Goal: Find specific page/section: Find specific page/section

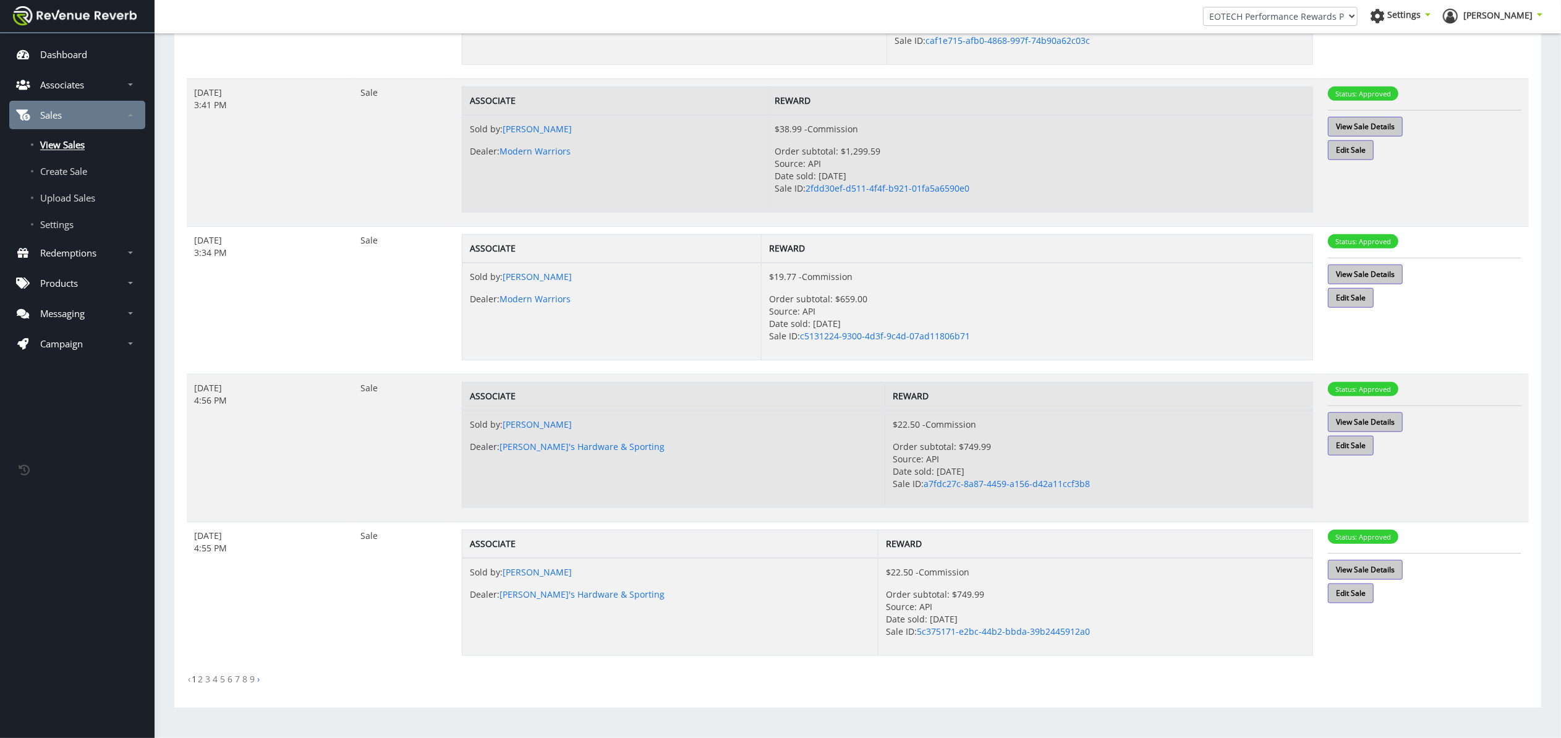
scroll to position [961, 0]
click at [199, 681] on link "2" at bounding box center [200, 679] width 5 height 12
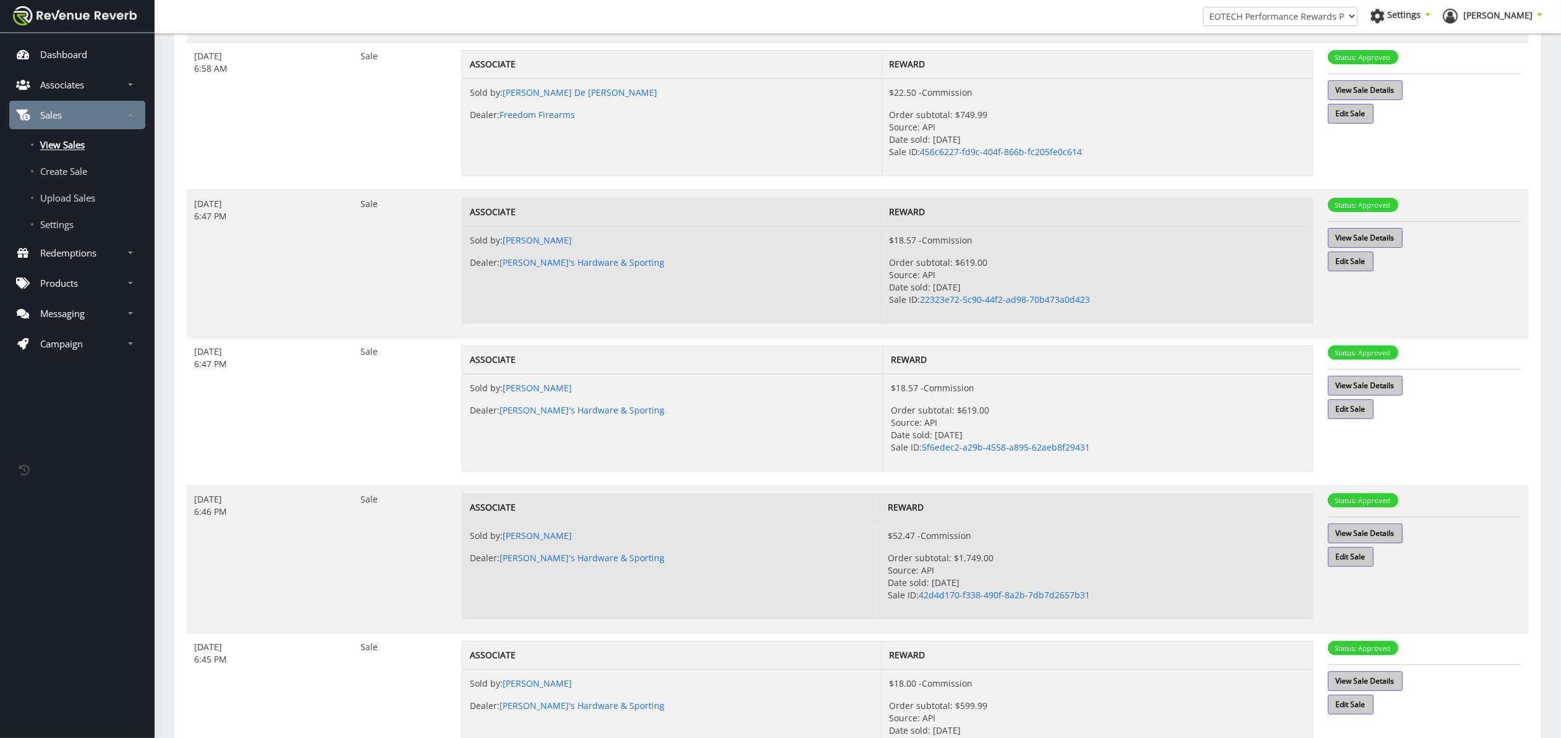
scroll to position [253, 0]
click at [96, 249] on p "Redemptions" at bounding box center [68, 253] width 56 height 12
click at [94, 279] on span "View Redemptions" at bounding box center [79, 282] width 79 height 12
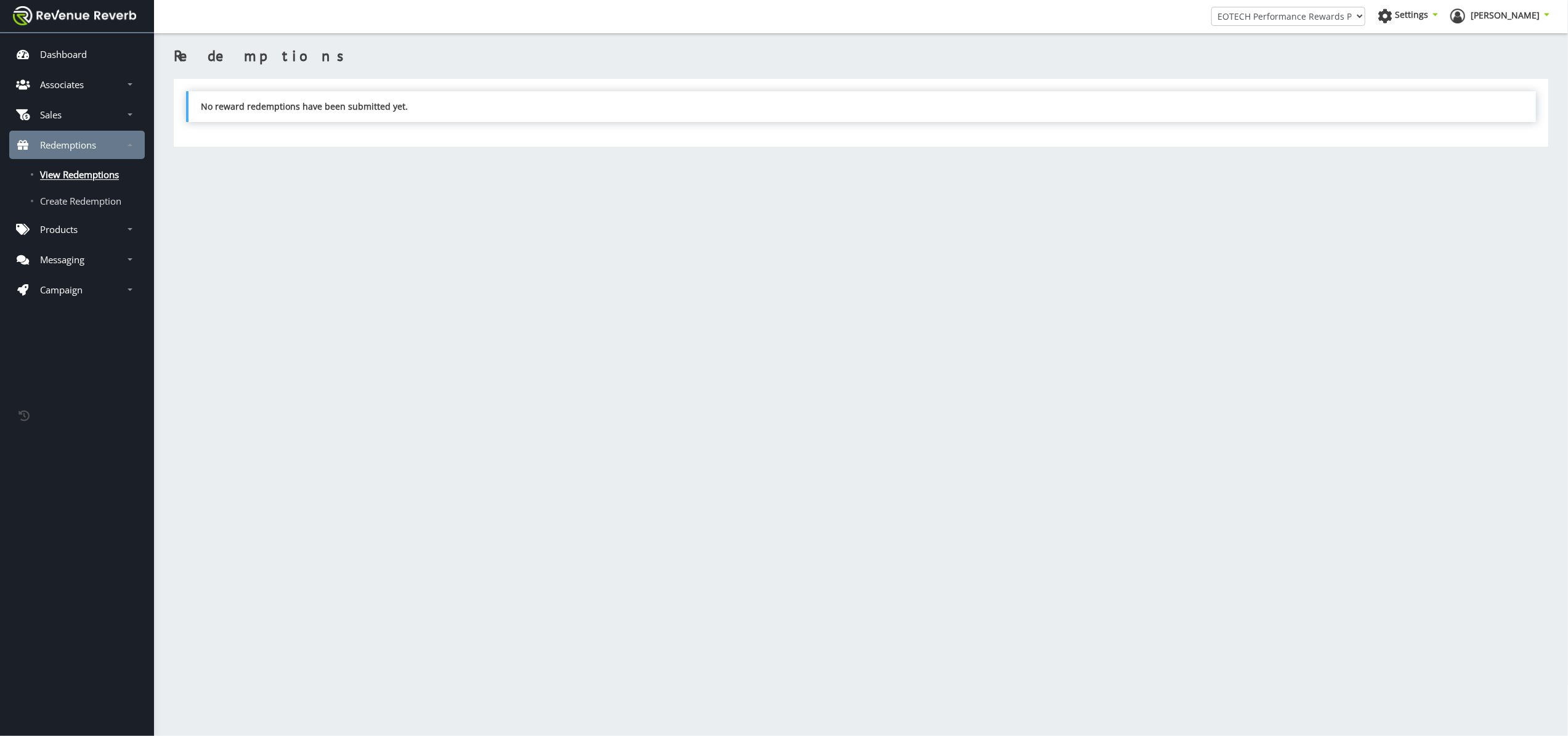
scroll to position [12, 12]
click at [61, 111] on p "Sales" at bounding box center [51, 115] width 22 height 12
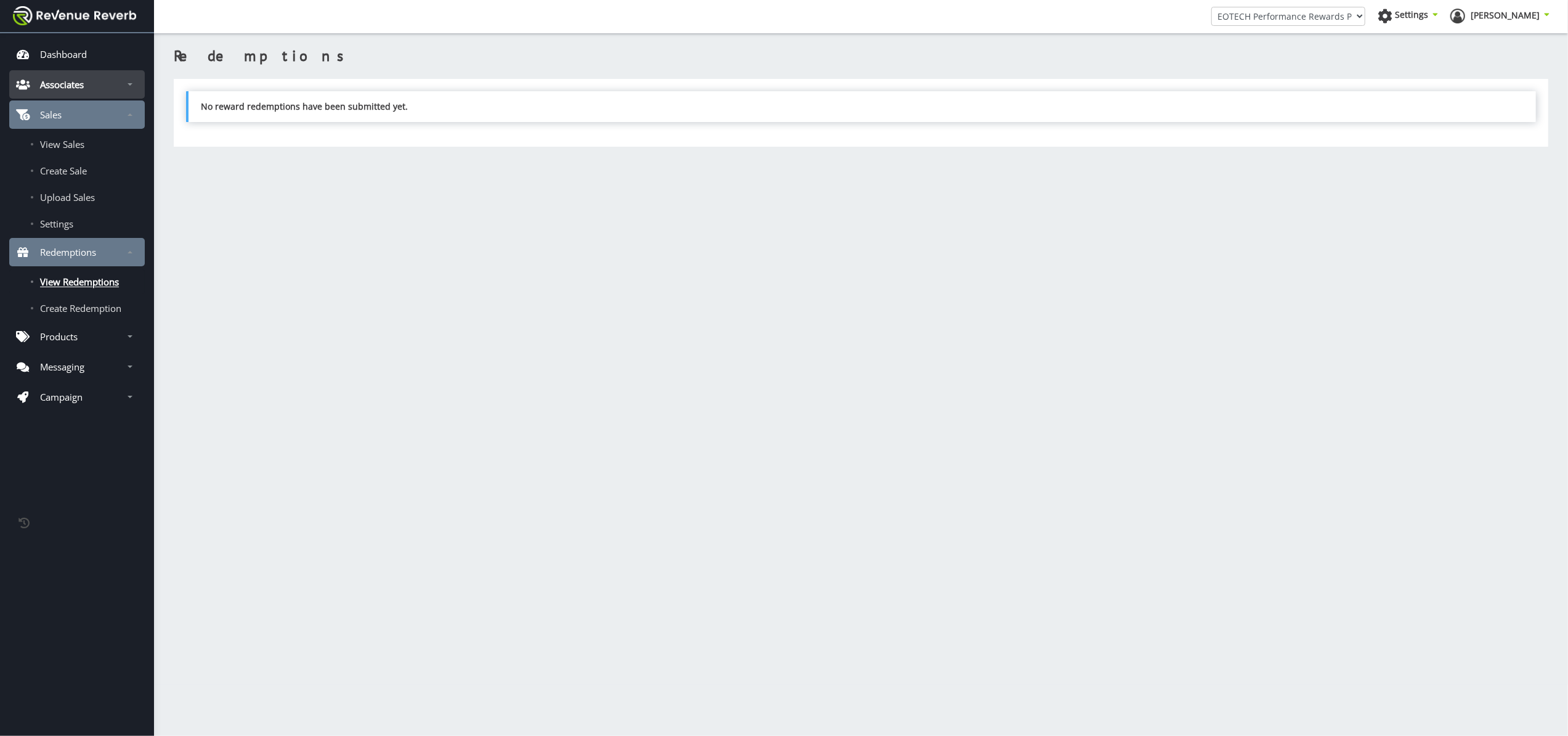
click at [75, 80] on p "Associates" at bounding box center [62, 85] width 44 height 12
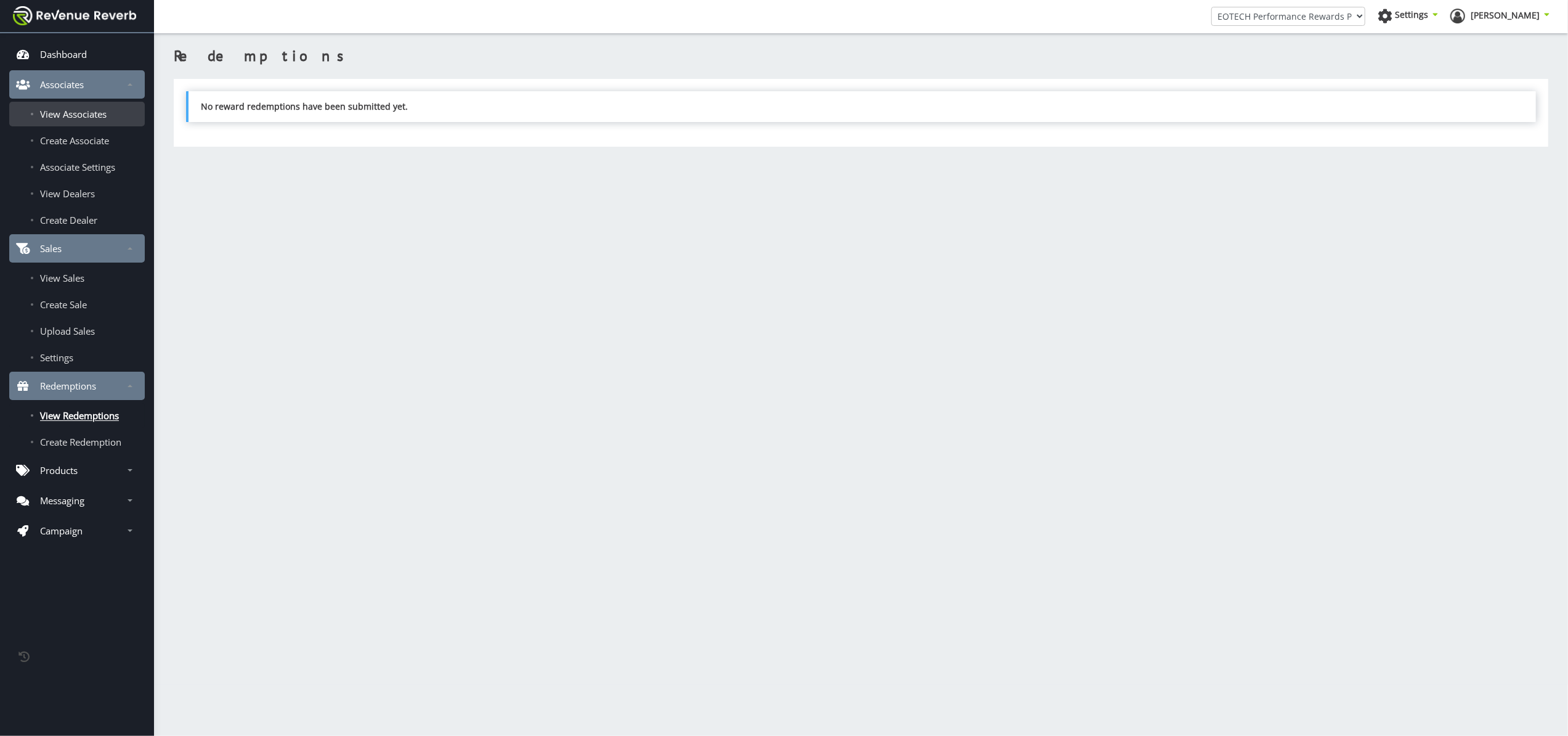
click at [80, 112] on span "View Associates" at bounding box center [73, 114] width 67 height 12
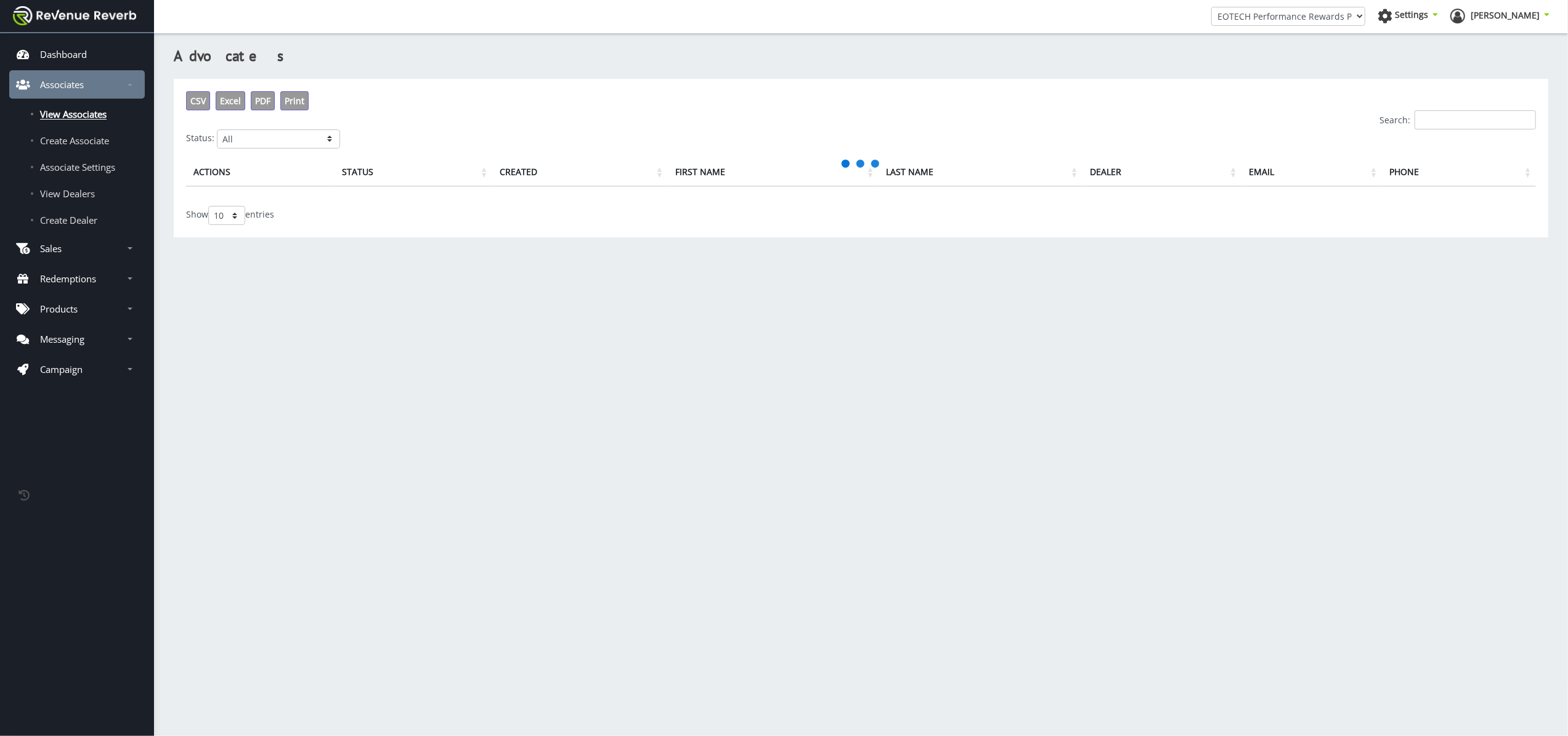
scroll to position [12, 12]
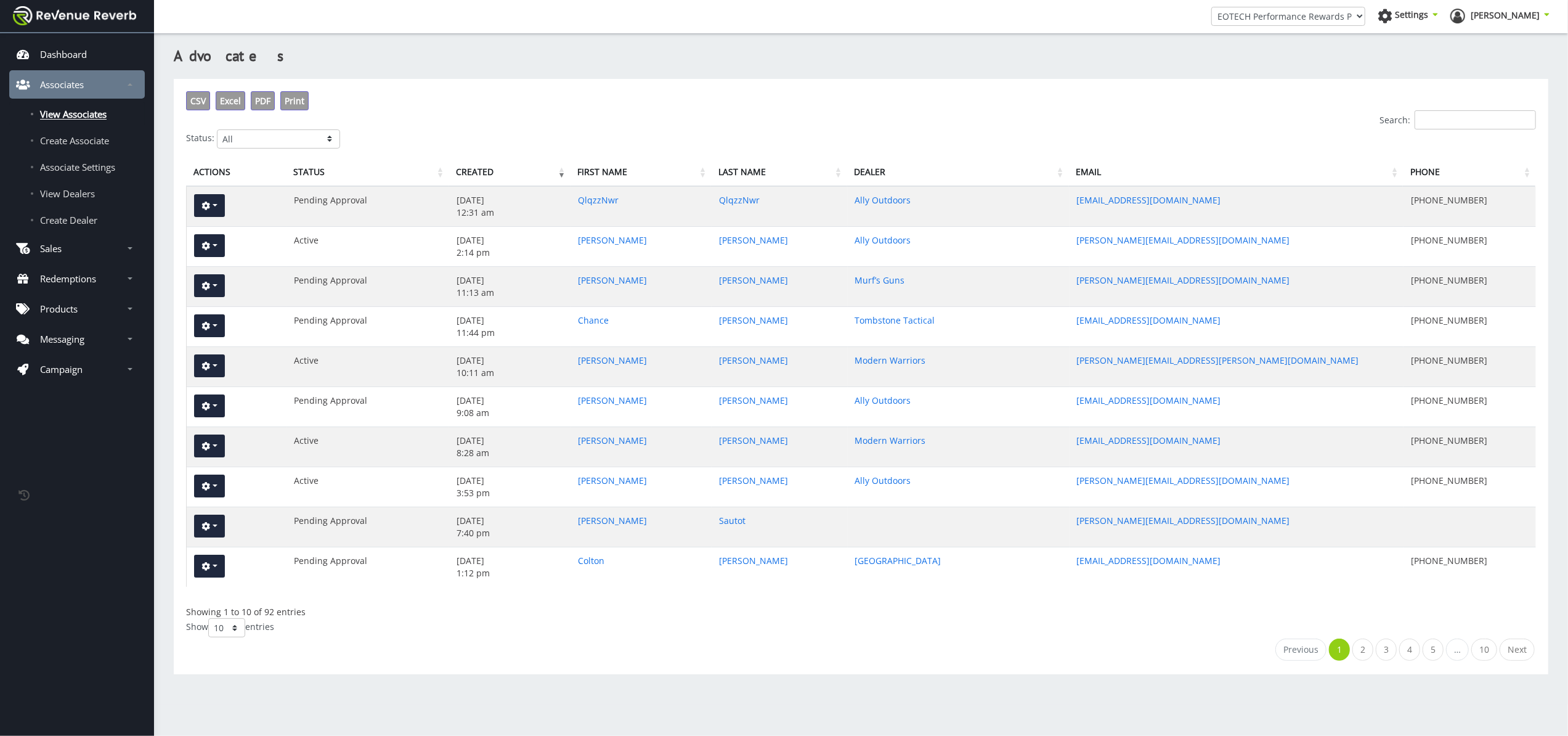
click at [1500, 119] on input "Search:" at bounding box center [1475, 120] width 122 height 19
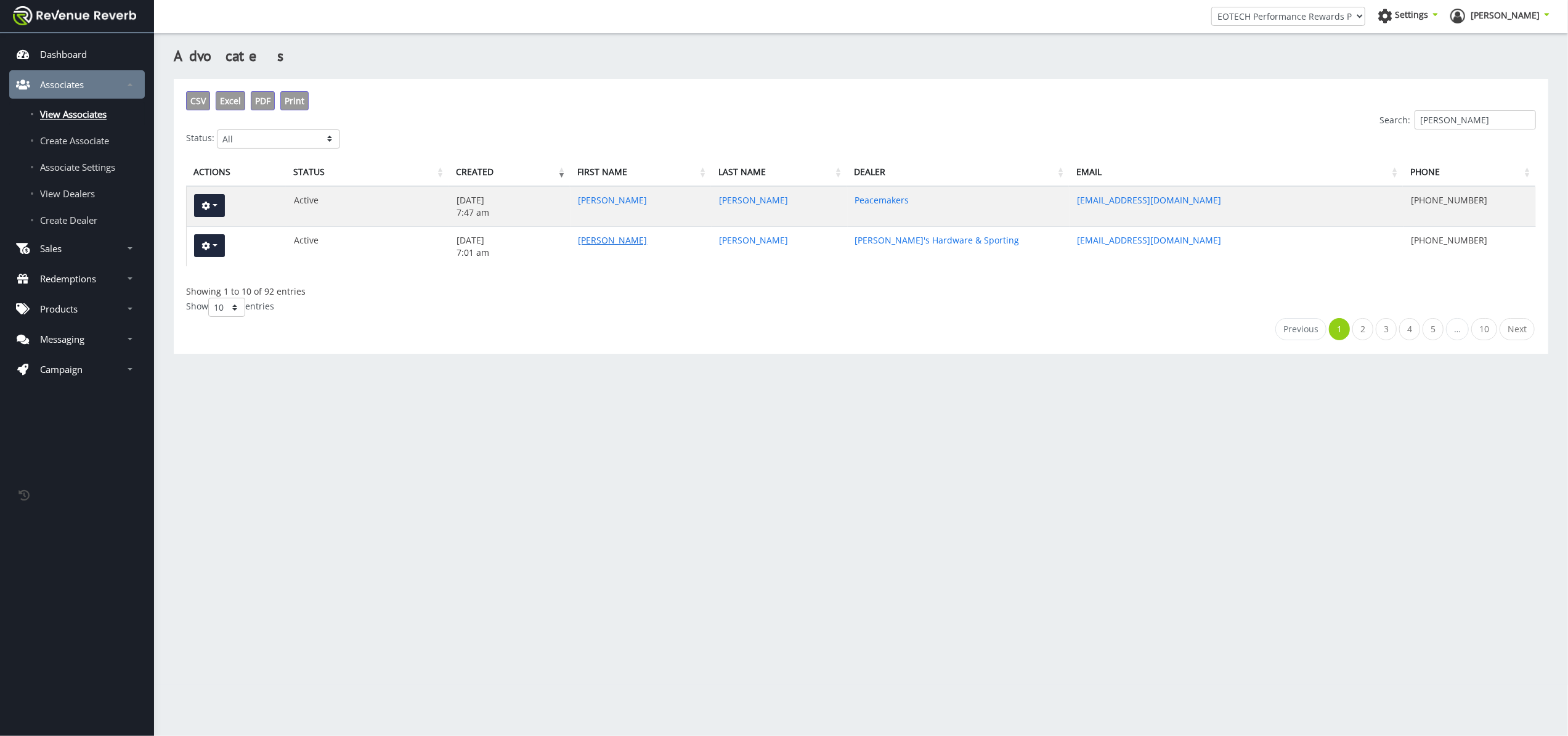
type input "steven"
click at [600, 239] on link "Steven" at bounding box center [612, 240] width 69 height 12
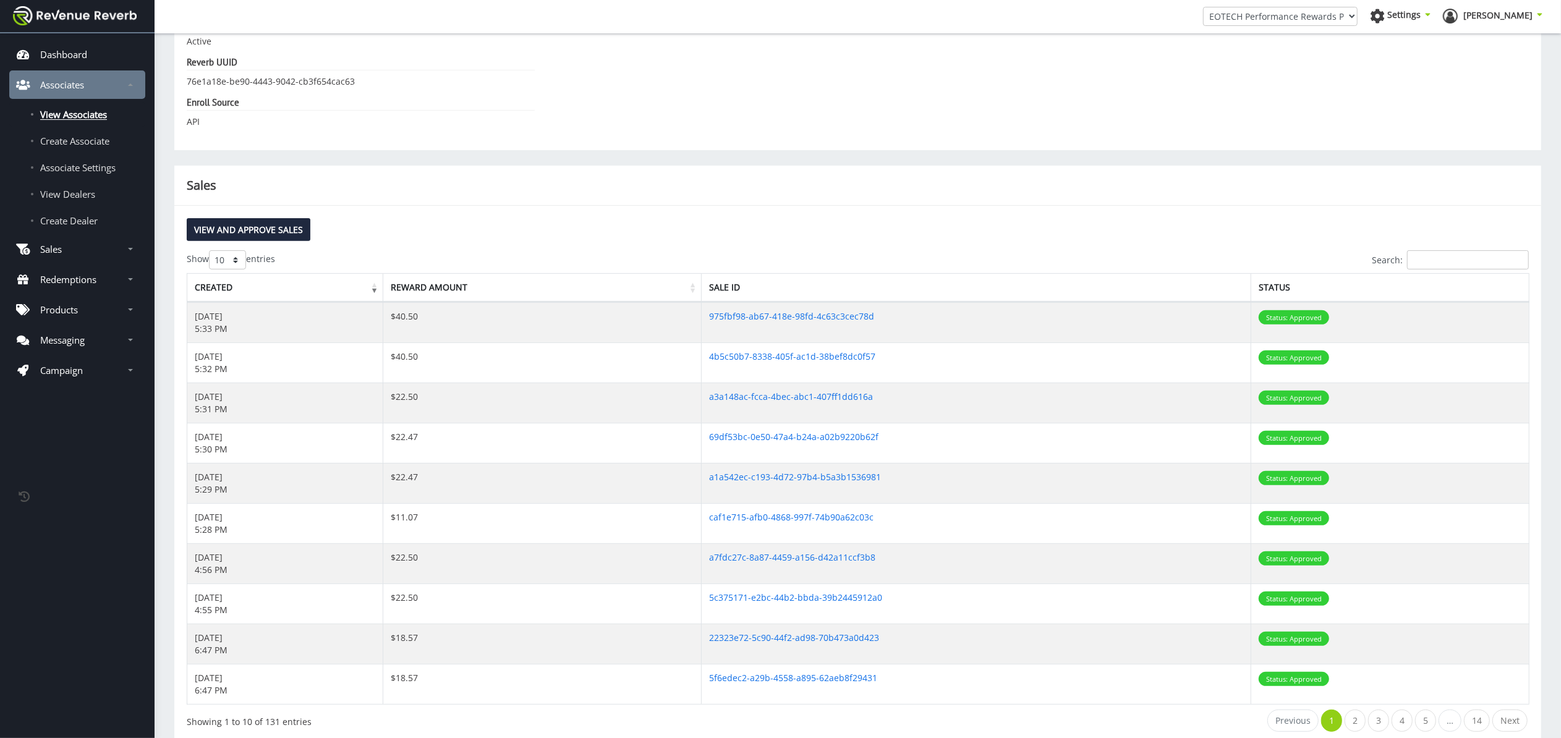
scroll to position [372, 0]
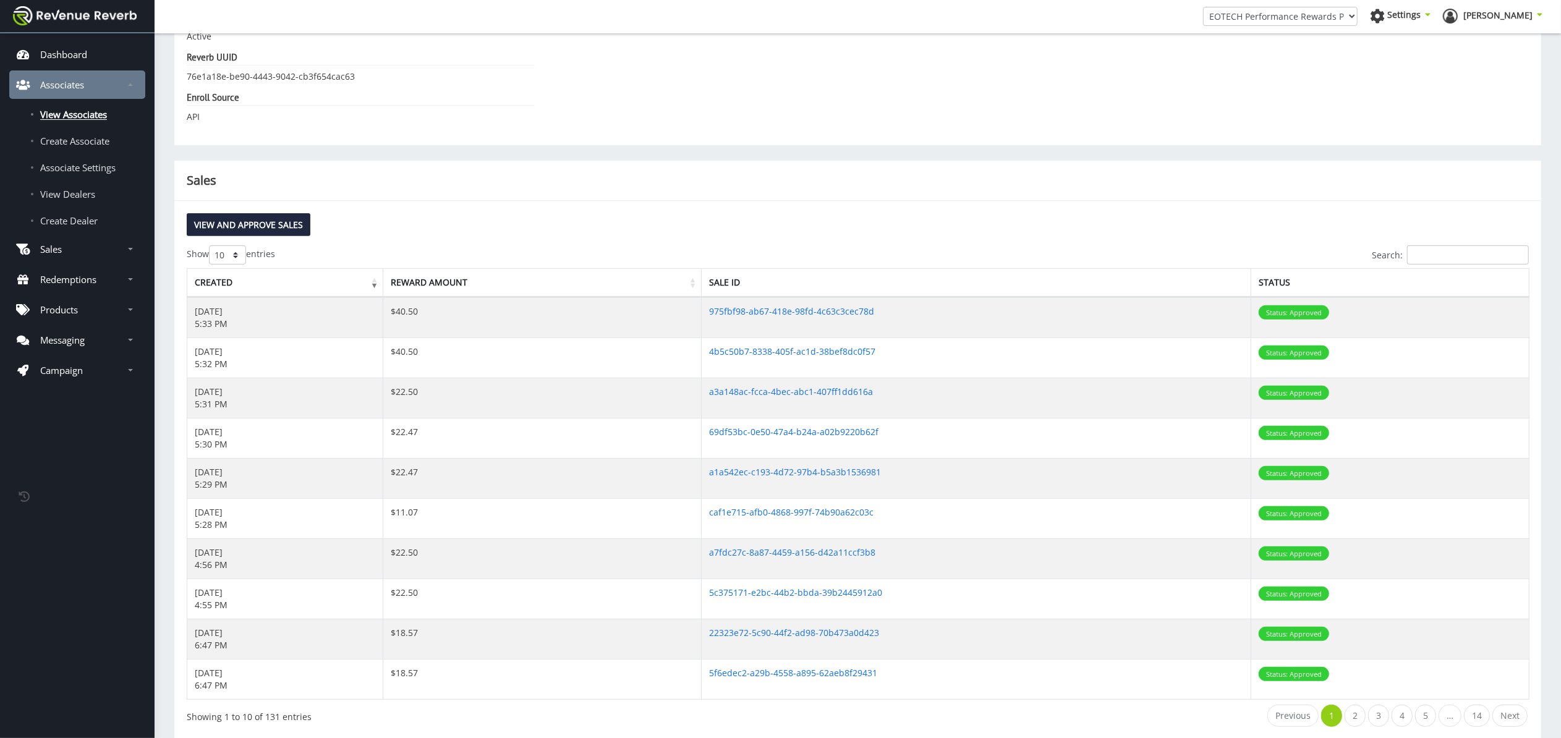
select select "100"
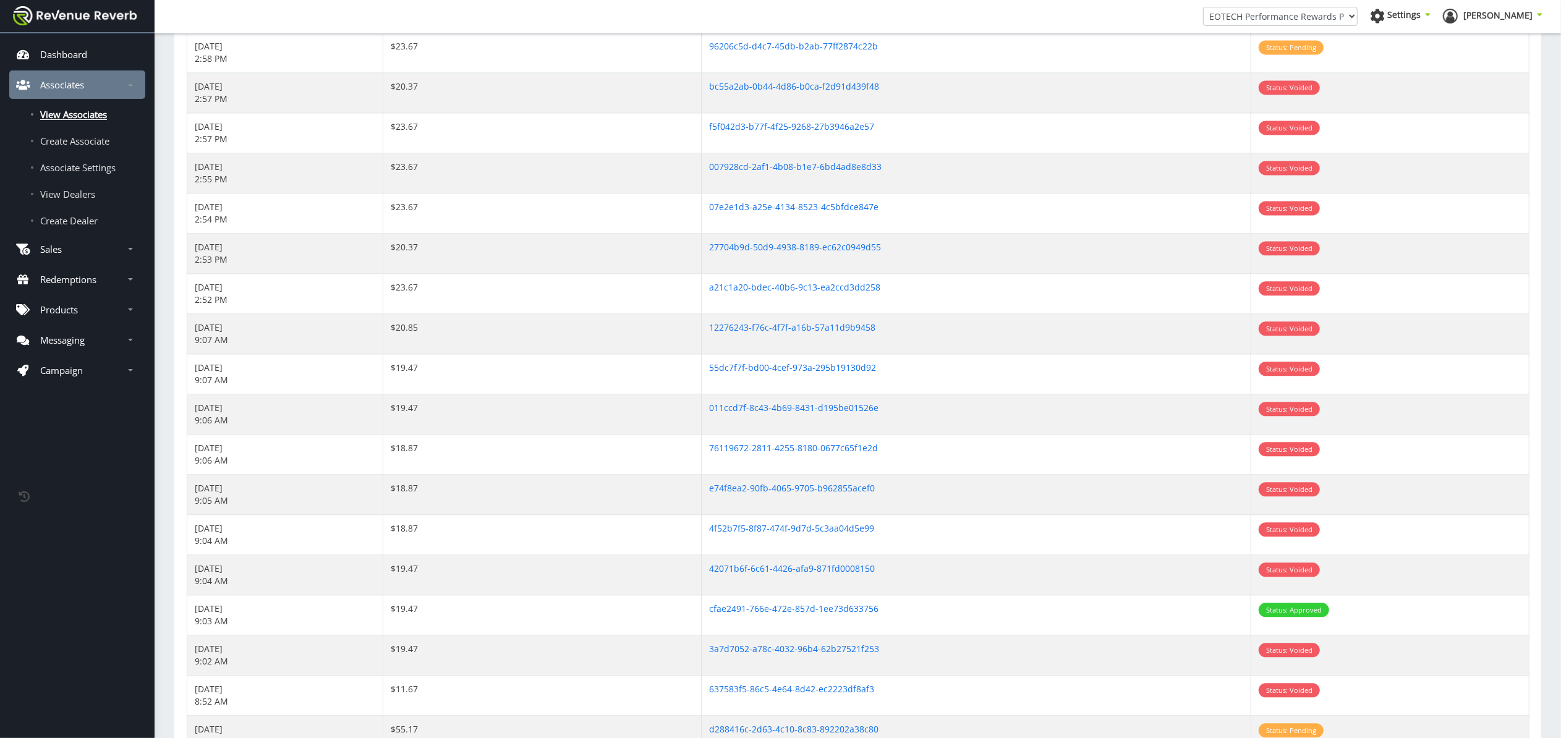
scroll to position [2687, 0]
click at [585, 64] on td "$23.67" at bounding box center [542, 52] width 318 height 40
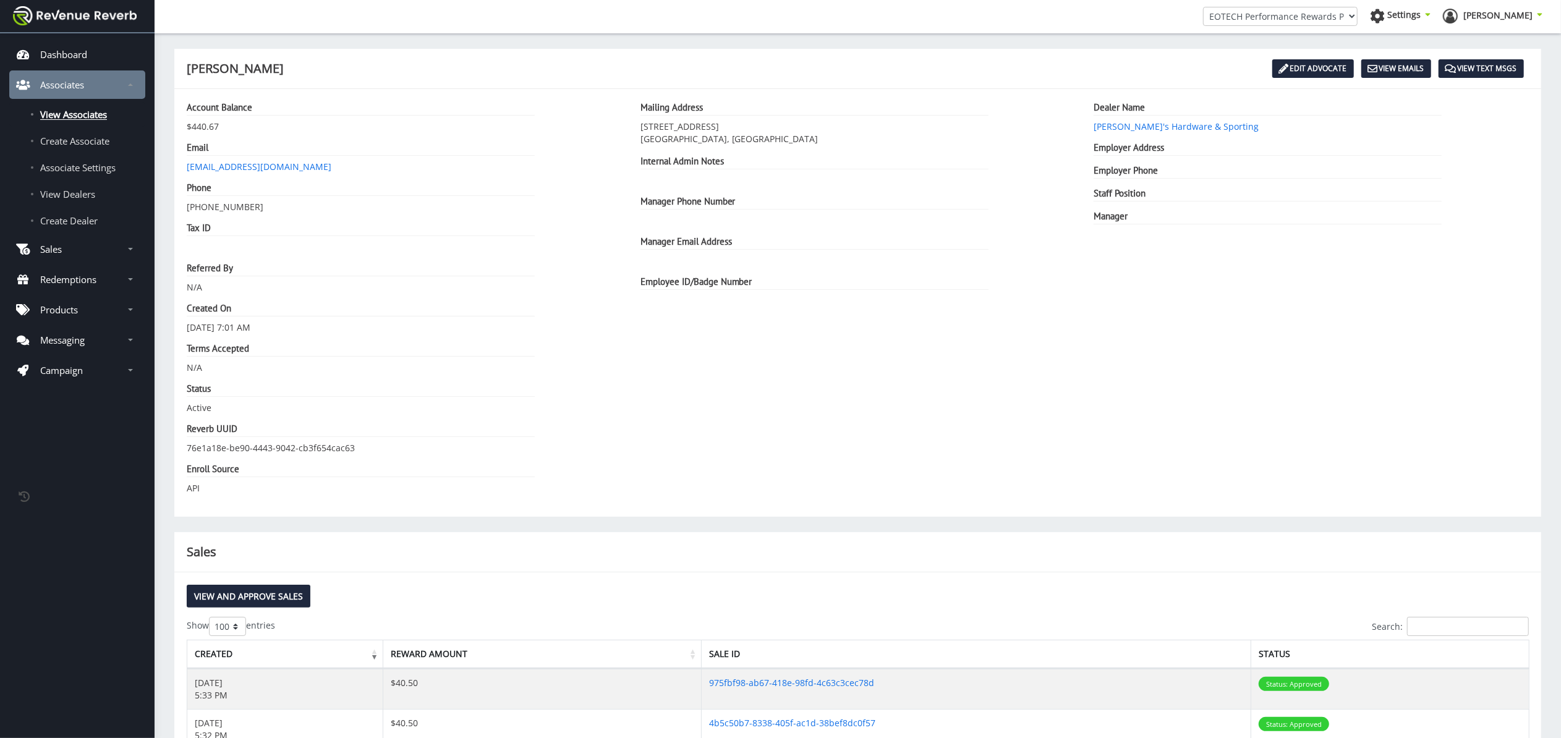
scroll to position [0, 0]
click at [59, 248] on p "Sales" at bounding box center [51, 249] width 22 height 12
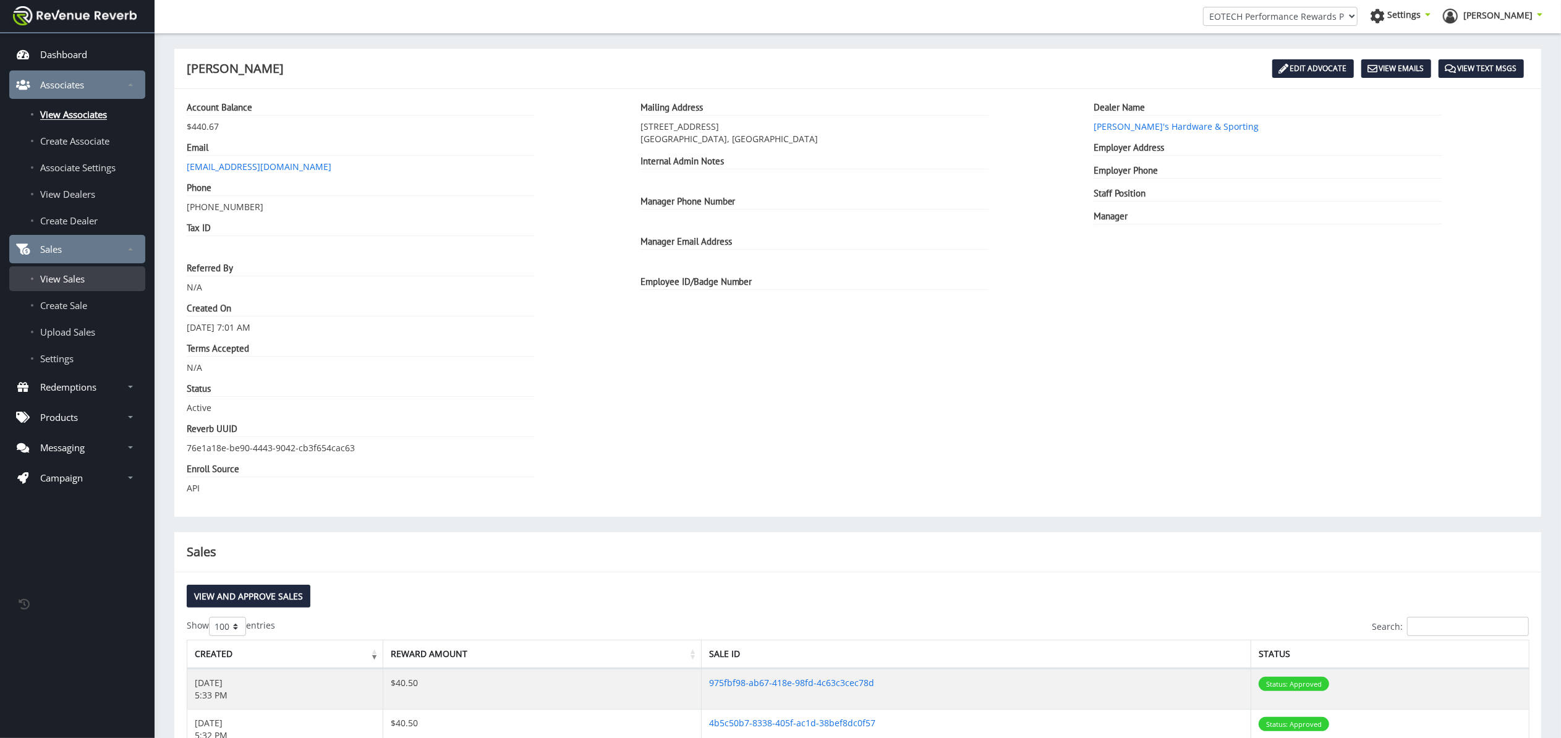
click at [72, 276] on span "View Sales" at bounding box center [62, 279] width 45 height 12
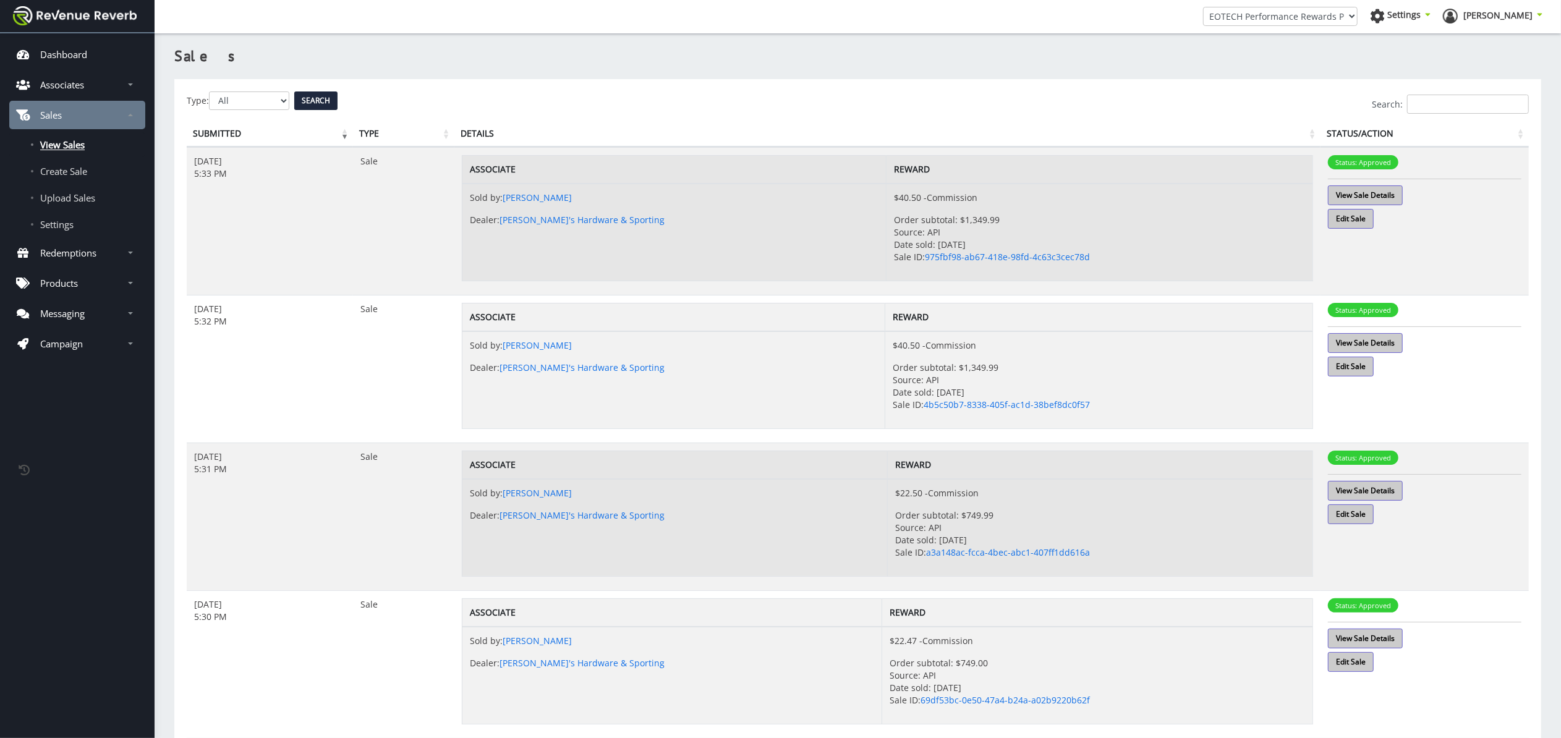
click at [1509, 113] on input "Search:" at bounding box center [1468, 104] width 122 height 19
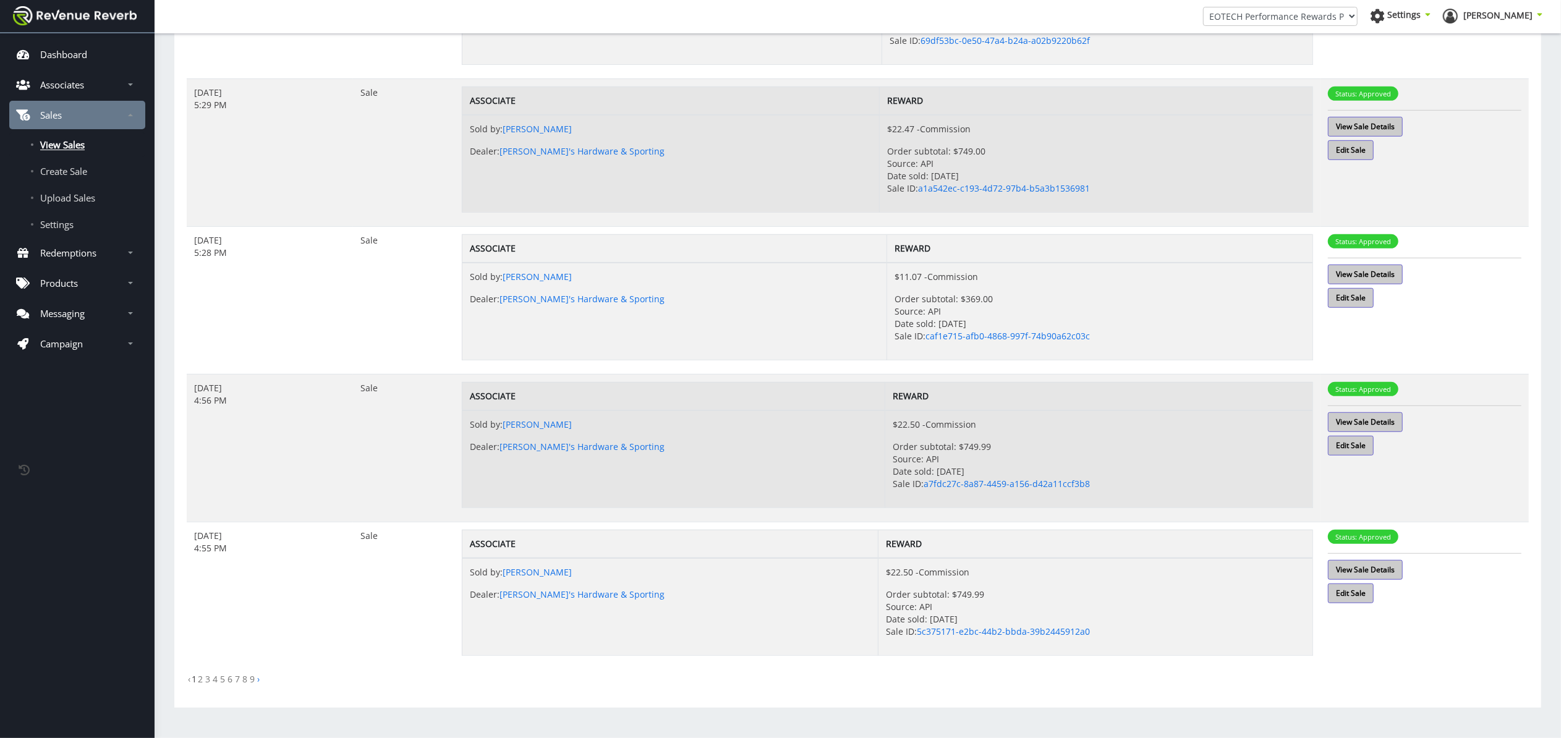
scroll to position [664, 0]
type input "Steven"
click at [258, 679] on link "›" at bounding box center [258, 679] width 2 height 12
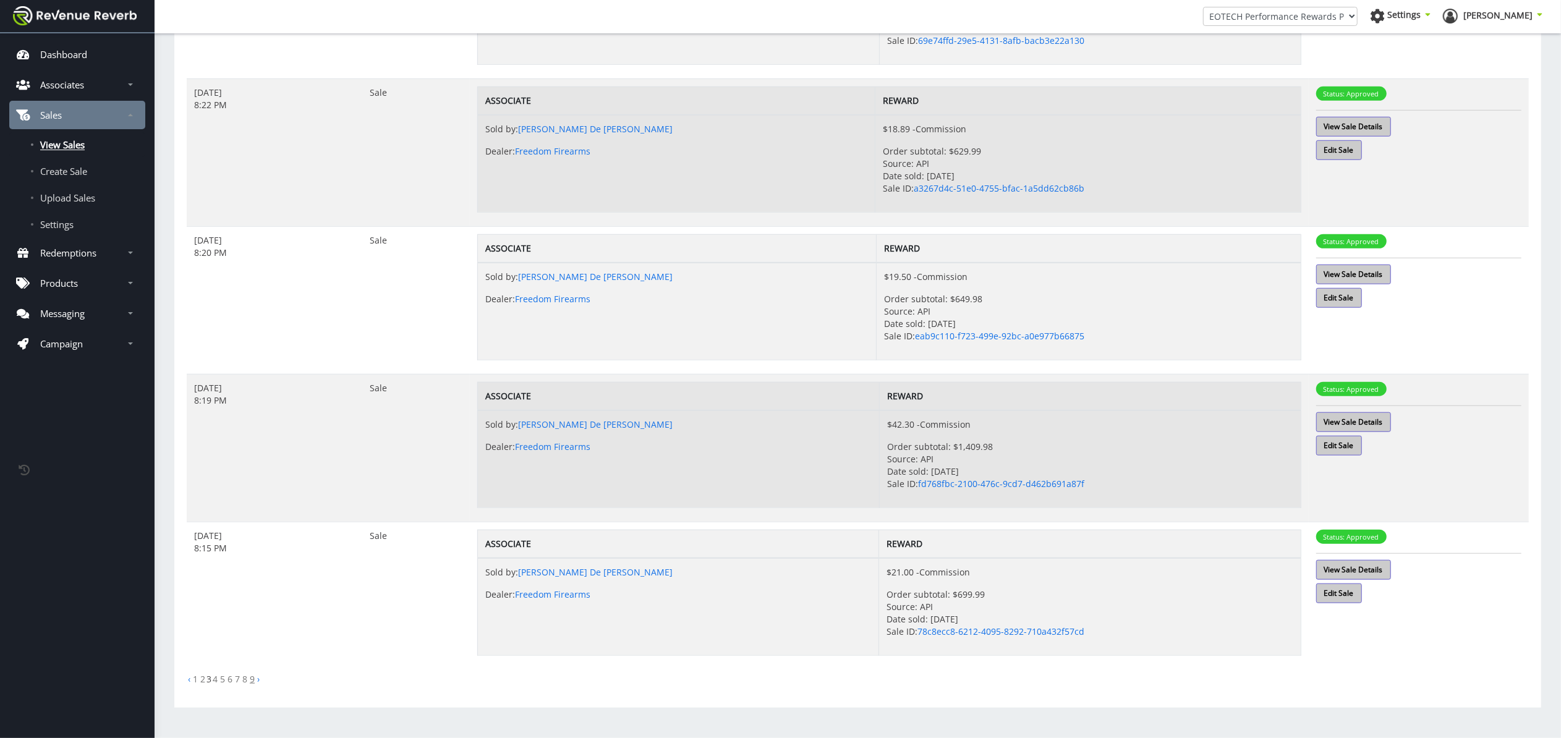
scroll to position [961, 0]
click at [258, 679] on link "›" at bounding box center [258, 679] width 2 height 12
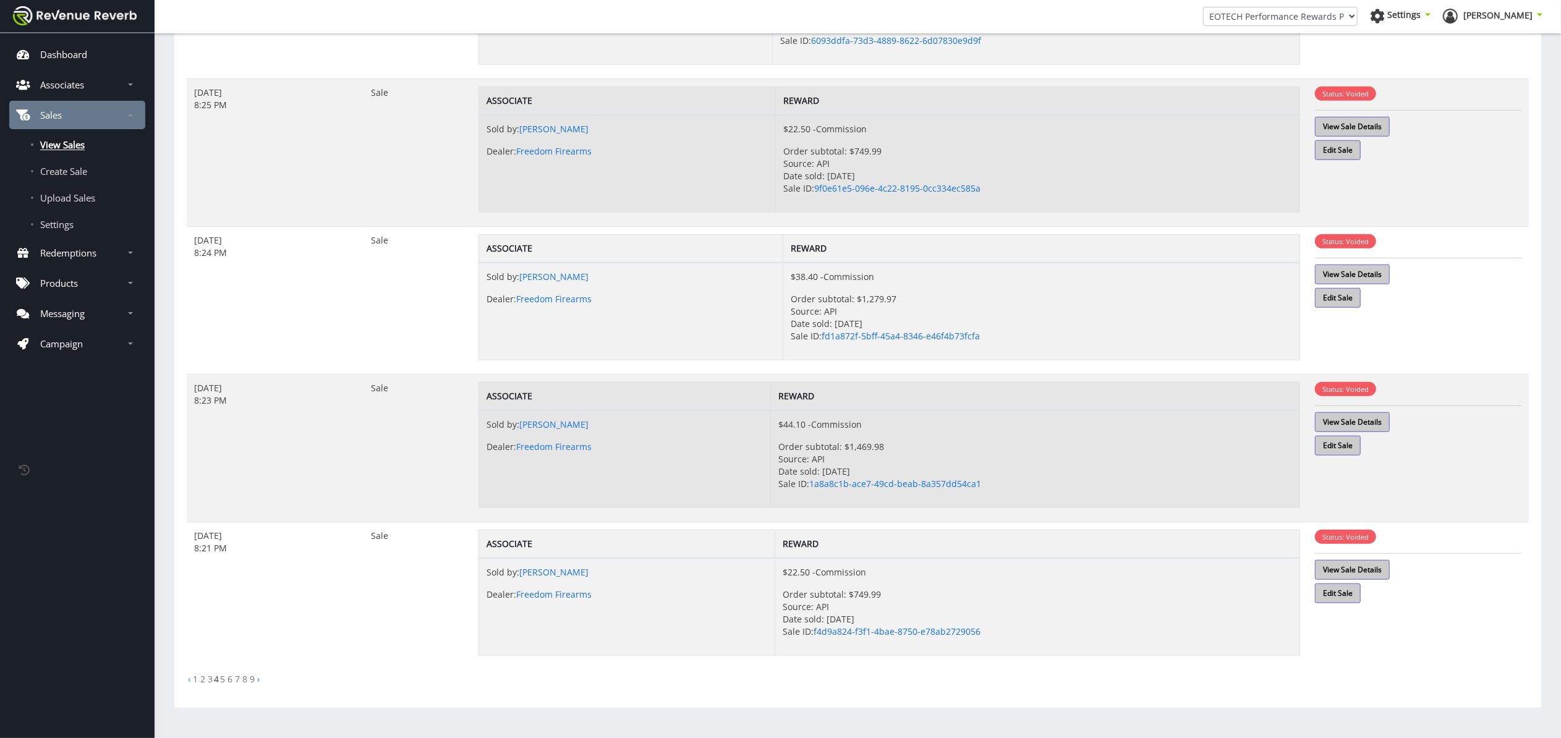
scroll to position [961, 0]
click at [258, 679] on link "›" at bounding box center [258, 679] width 2 height 12
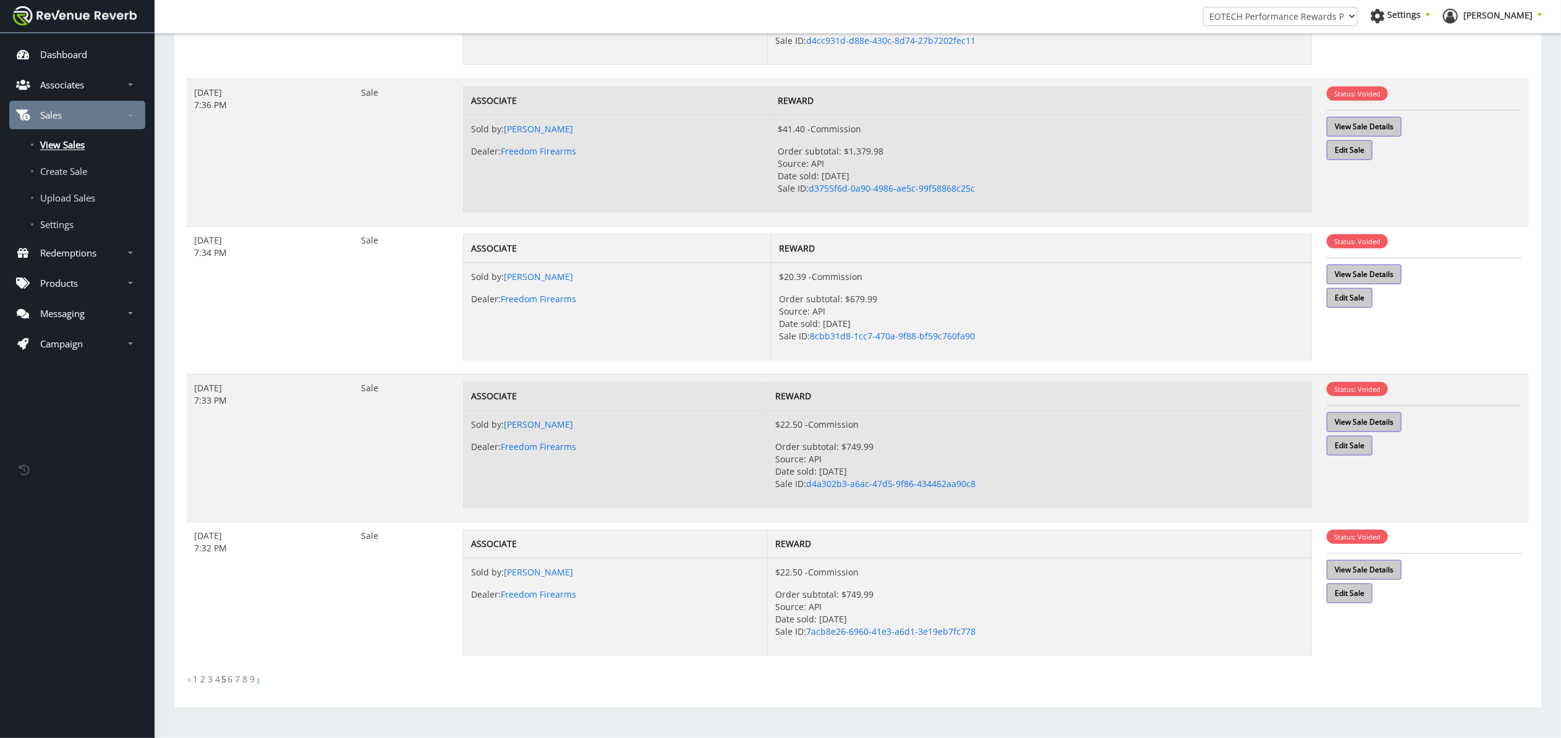
scroll to position [961, 0]
click at [258, 678] on link "›" at bounding box center [258, 679] width 2 height 12
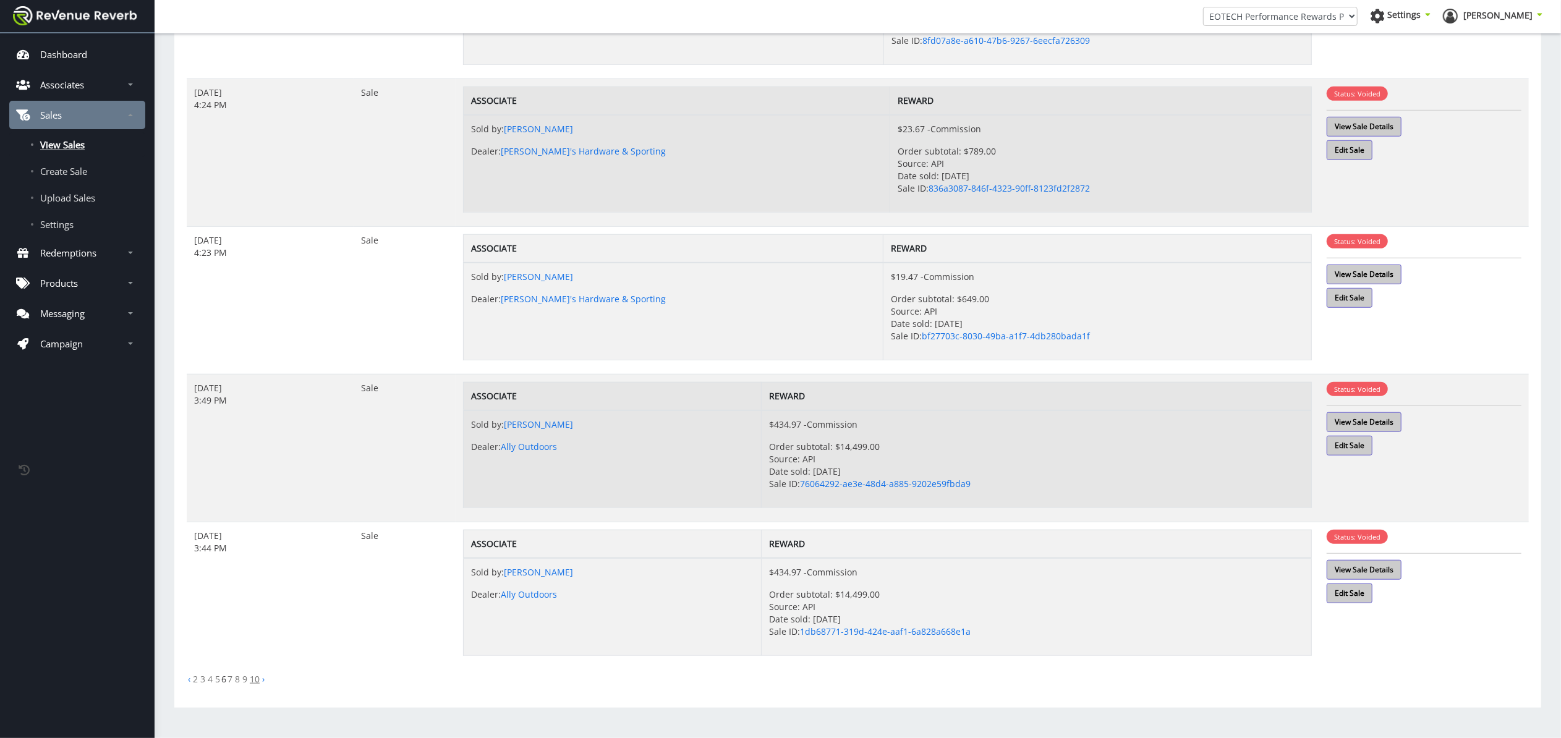
scroll to position [924, 0]
click at [263, 678] on link "›" at bounding box center [263, 679] width 2 height 12
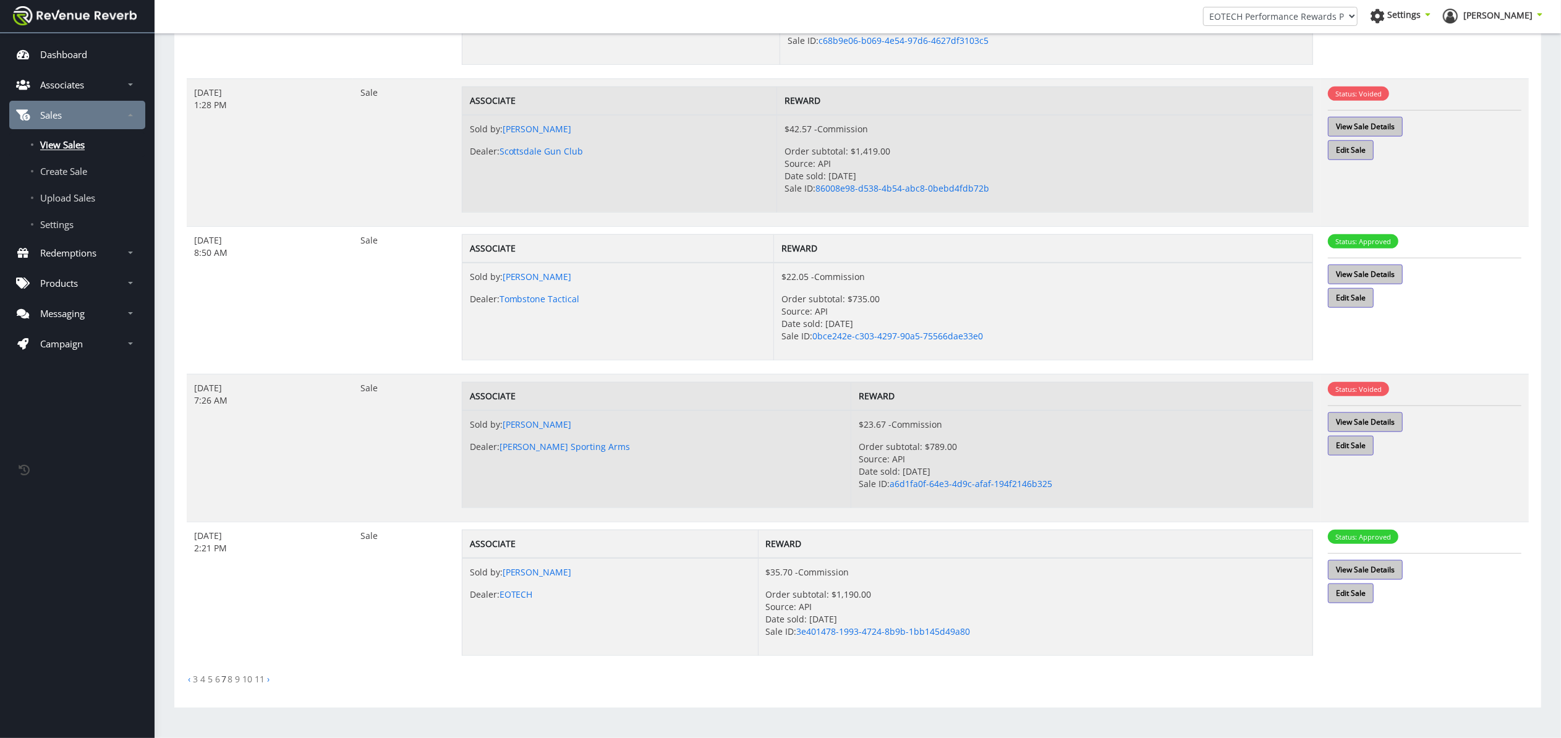
scroll to position [961, 0]
click at [277, 678] on ul "‹ 3 4 5 6 7 8 9 10 11 ›" at bounding box center [858, 679] width 1342 height 12
click at [267, 679] on link "›" at bounding box center [268, 679] width 2 height 12
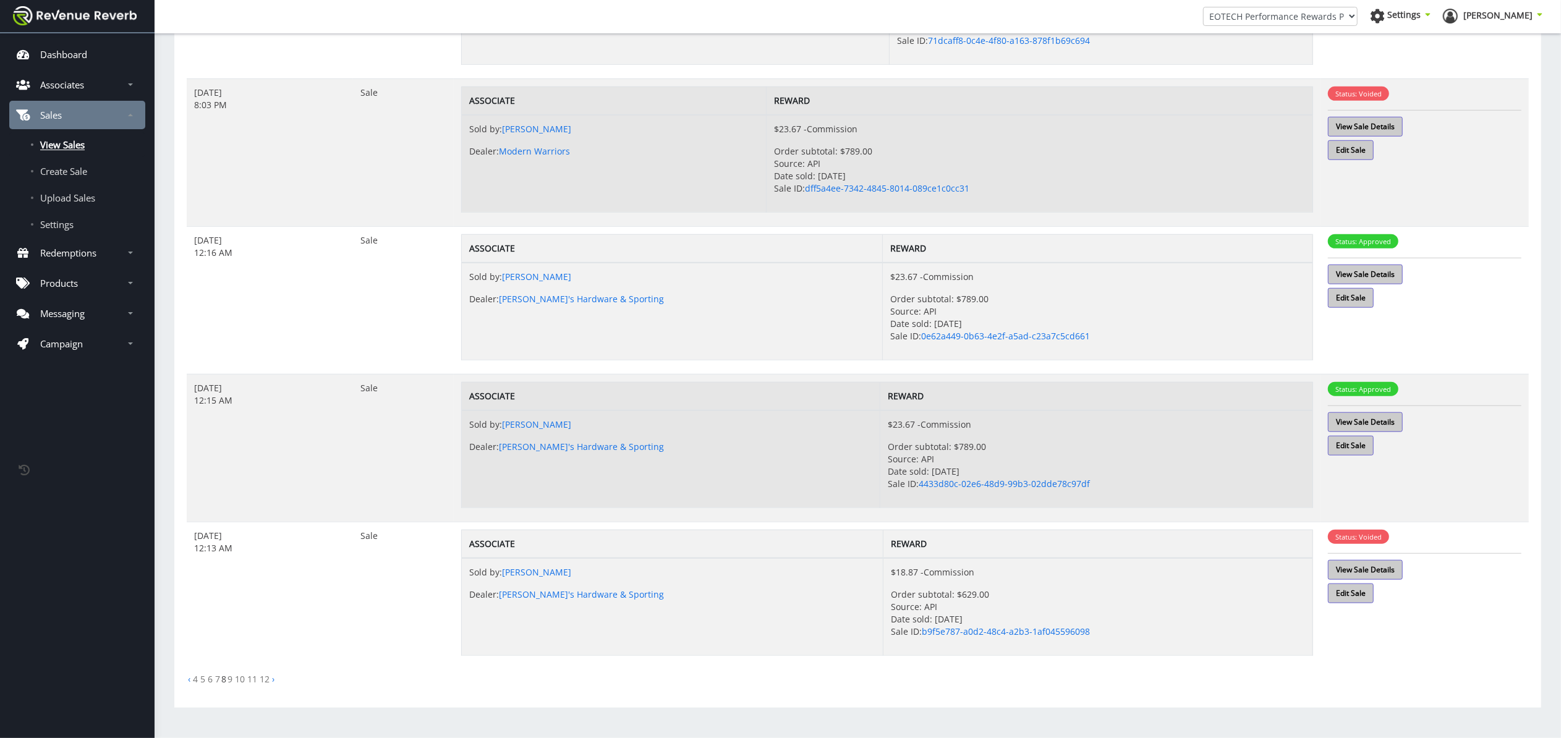
scroll to position [961, 0]
click at [273, 681] on link "›" at bounding box center [273, 679] width 2 height 12
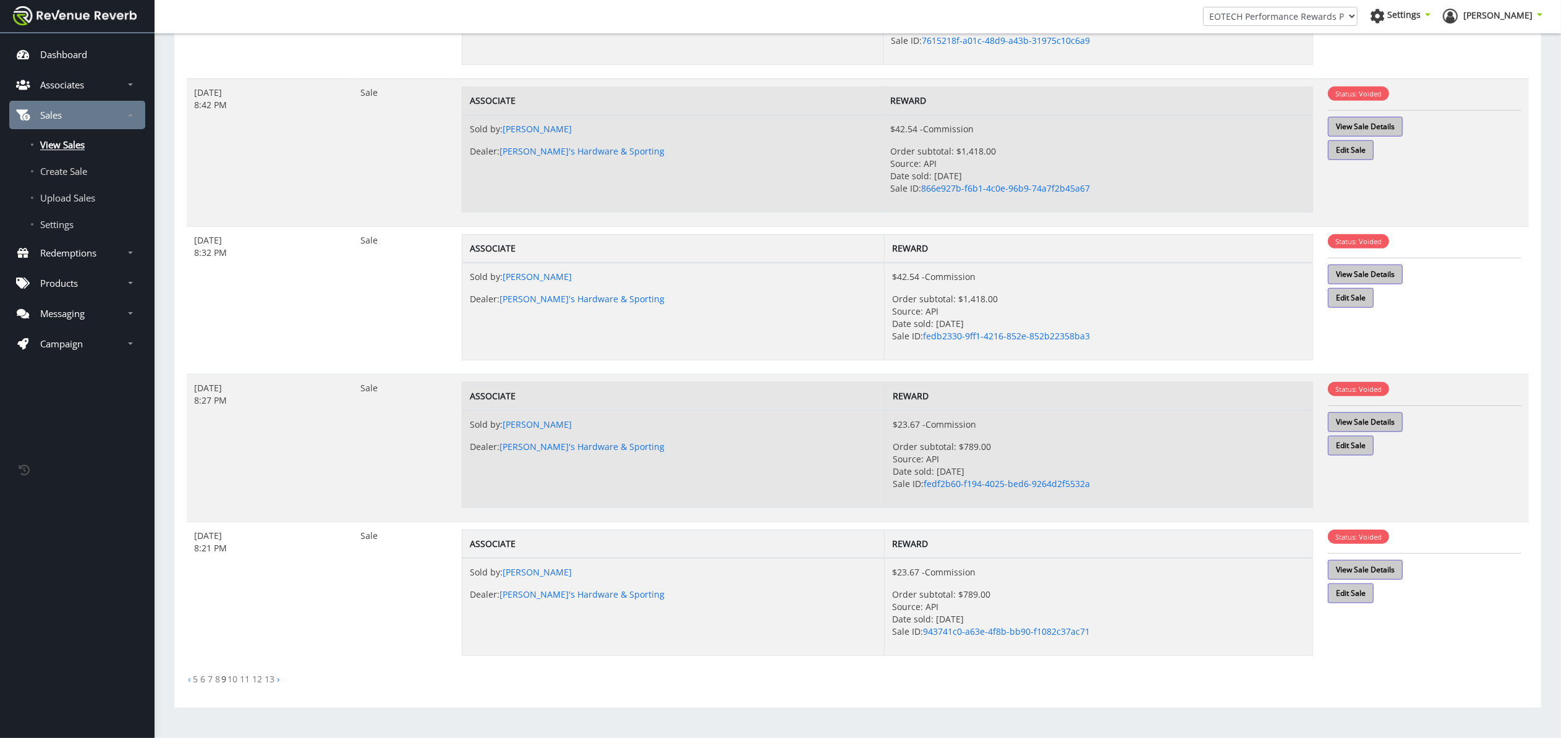
scroll to position [961, 0]
click at [278, 679] on link "›" at bounding box center [278, 679] width 2 height 12
click at [283, 679] on link "›" at bounding box center [283, 679] width 2 height 12
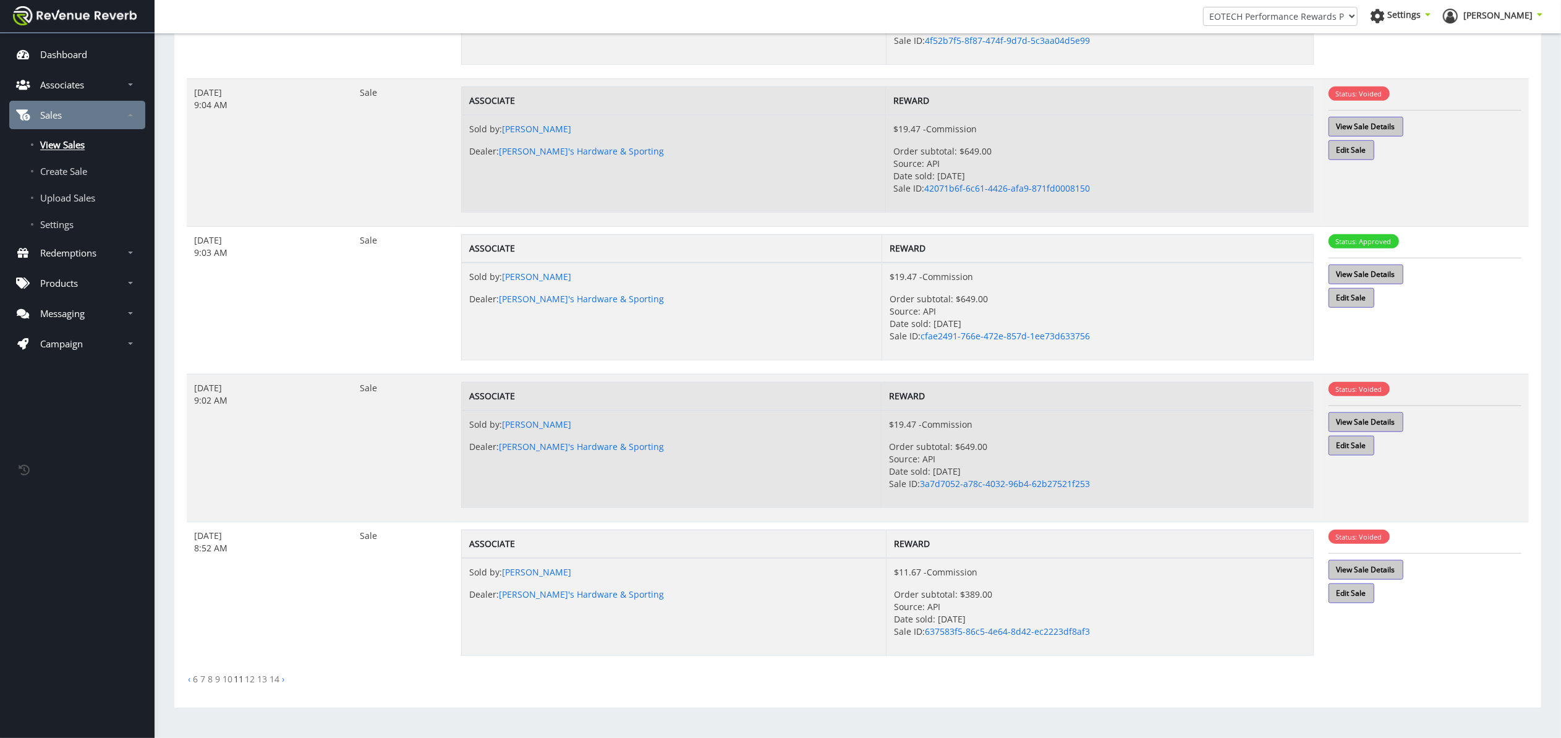
click at [281, 679] on li "›" at bounding box center [283, 679] width 5 height 12
click at [285, 678] on li "›" at bounding box center [283, 679] width 5 height 12
click at [284, 678] on link "›" at bounding box center [283, 679] width 2 height 12
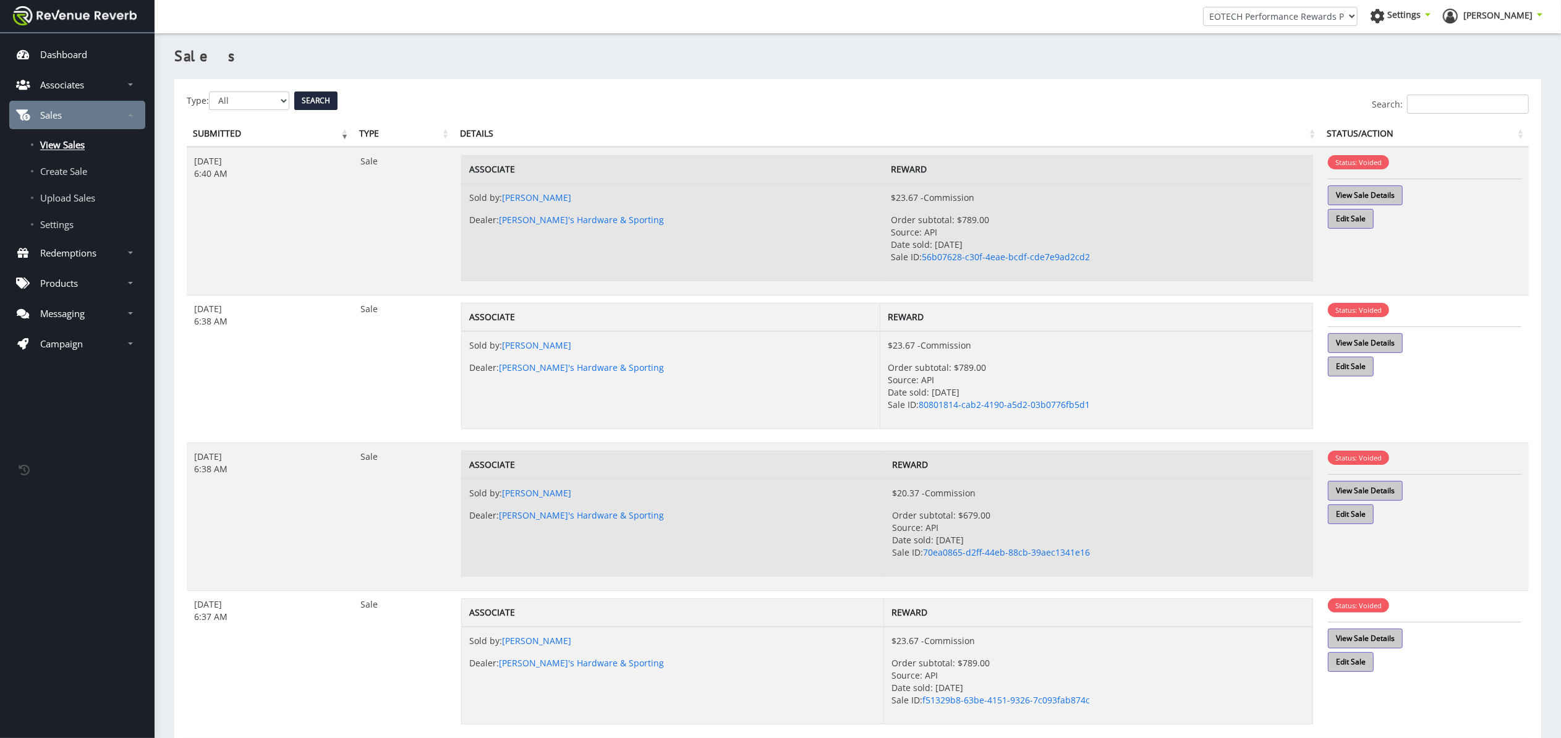
scroll to position [12, 12]
